Goal: Navigation & Orientation: Find specific page/section

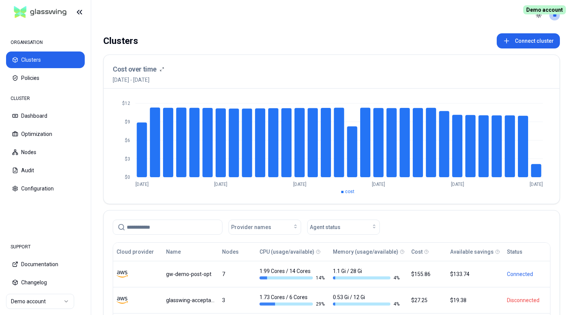
scroll to position [89, 0]
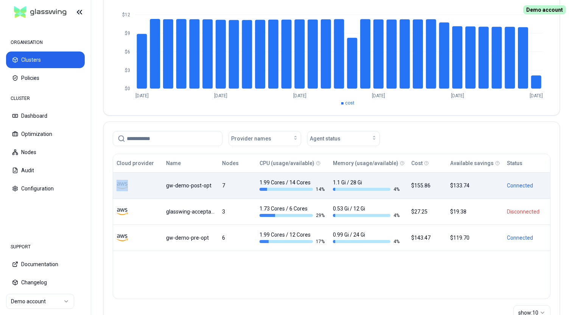
click at [198, 190] on td "gw-demo-post-opt" at bounding box center [191, 185] width 56 height 26
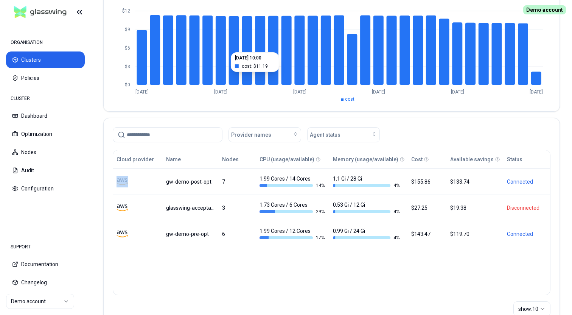
scroll to position [109, 0]
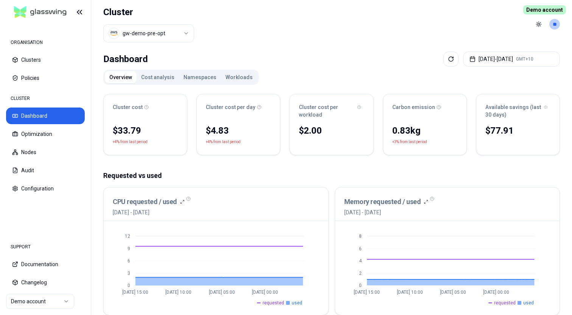
click at [229, 83] on button "Workloads" at bounding box center [239, 77] width 36 height 12
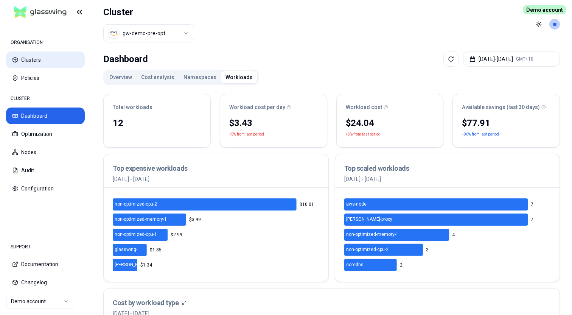
click at [37, 57] on button "Clusters" at bounding box center [45, 59] width 79 height 17
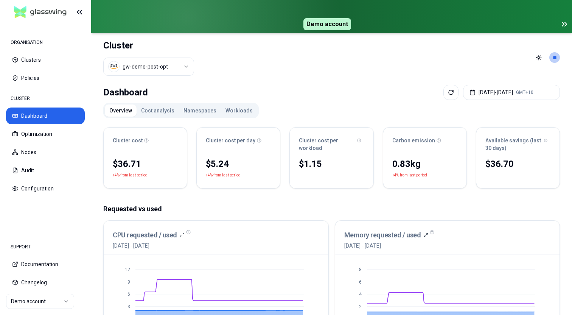
click at [562, 26] on icon at bounding box center [564, 24] width 9 height 9
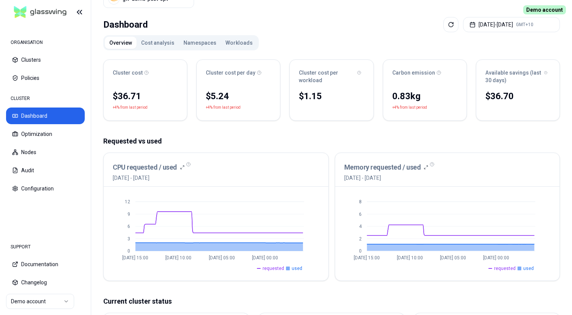
scroll to position [41, 0]
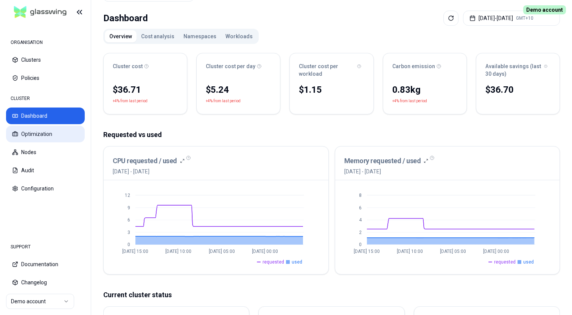
click at [65, 133] on button "Optimization" at bounding box center [45, 134] width 79 height 17
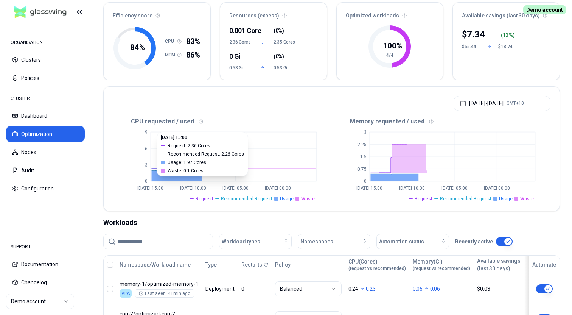
scroll to position [72, 0]
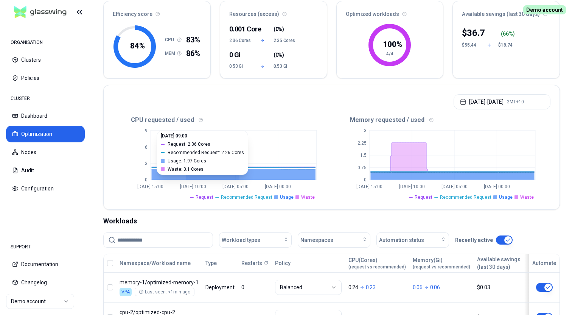
drag, startPoint x: 186, startPoint y: 152, endPoint x: 240, endPoint y: 152, distance: 53.4
